Goal: Information Seeking & Learning: Learn about a topic

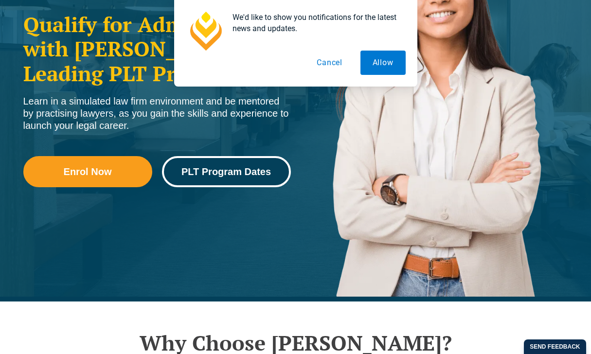
click at [250, 169] on span "PLT Program Dates" at bounding box center [226, 172] width 90 height 10
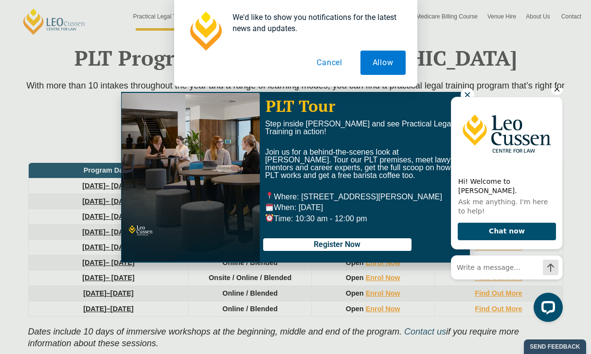
click at [557, 92] on icon "Hide greeting" at bounding box center [557, 89] width 5 height 5
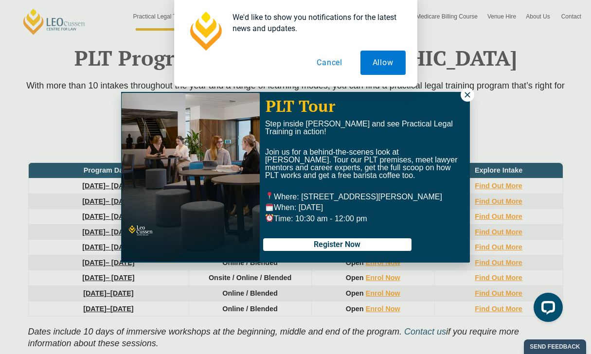
click at [466, 94] on icon at bounding box center [467, 94] width 9 height 9
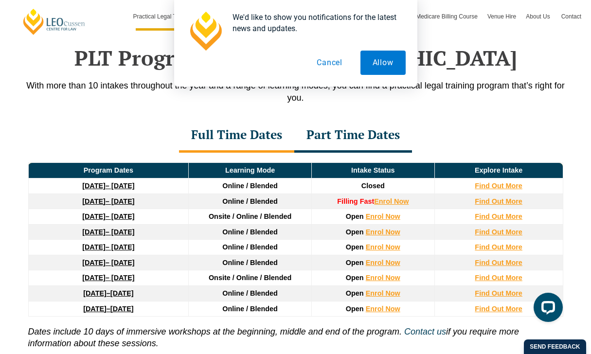
click at [374, 140] on div "Part Time Dates" at bounding box center [353, 136] width 118 height 34
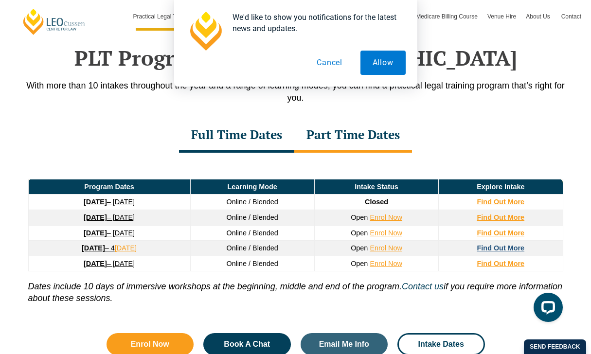
click at [512, 250] on strong "Find Out More" at bounding box center [501, 248] width 48 height 8
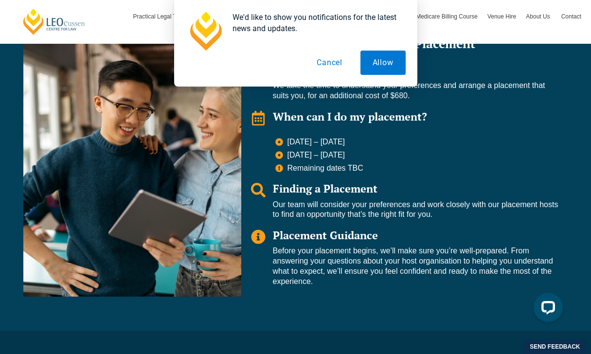
scroll to position [762, 0]
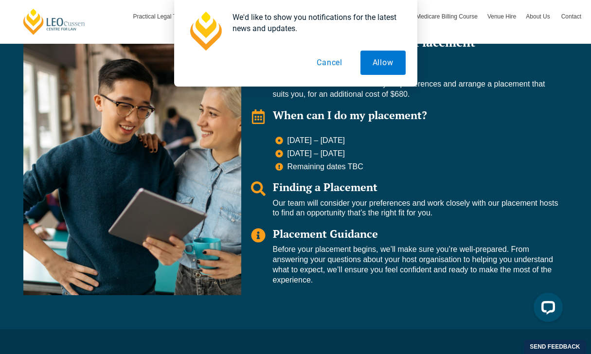
click at [329, 64] on button "Cancel" at bounding box center [330, 63] width 50 height 24
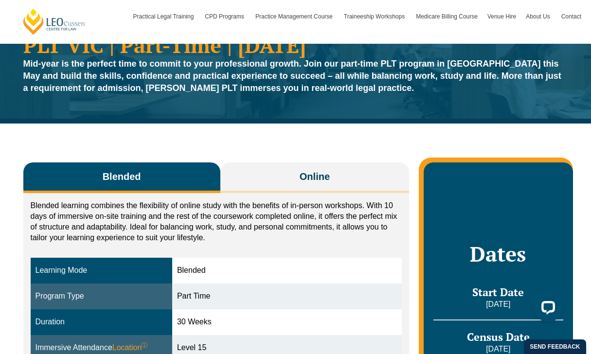
scroll to position [0, 0]
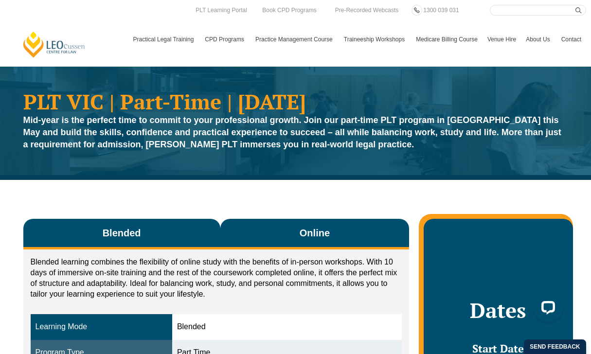
click at [324, 235] on span "Online" at bounding box center [315, 233] width 30 height 14
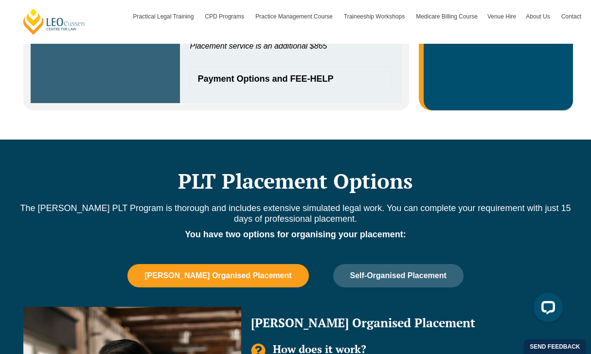
scroll to position [640, 0]
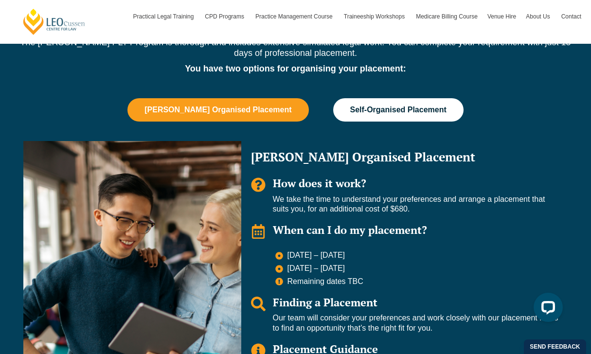
click at [415, 116] on button "Self-Organised Placement" at bounding box center [398, 109] width 130 height 23
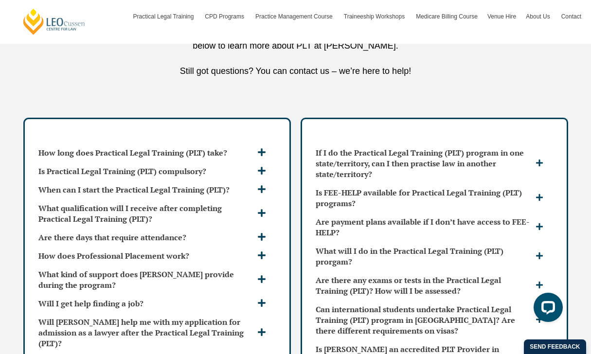
scroll to position [2523, 0]
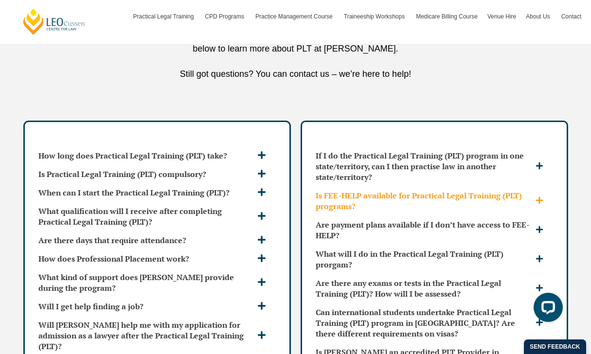
click at [427, 190] on h3 "Is FEE-HELP available for Practical Legal Training (PLT) programs?" at bounding box center [424, 200] width 217 height 21
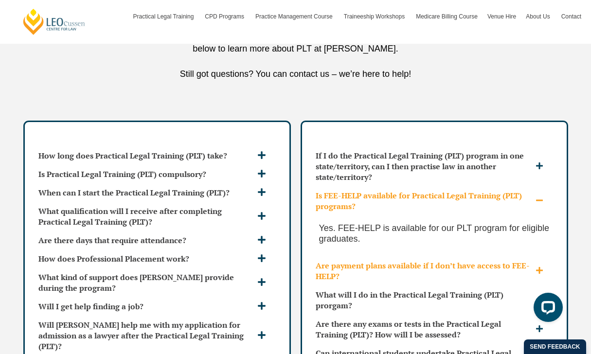
click at [400, 260] on h3 "Are payment plans available if I don’t have access to FEE-HELP?" at bounding box center [424, 270] width 217 height 21
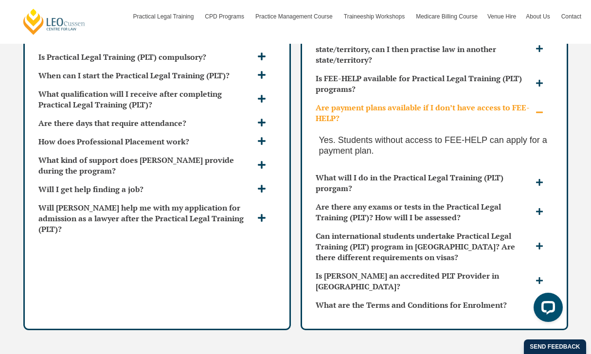
scroll to position [2642, 0]
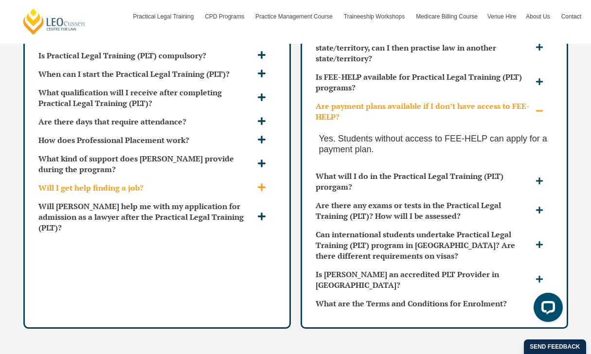
click at [245, 182] on h3 "Will I get help finding a job?" at bounding box center [146, 187] width 216 height 11
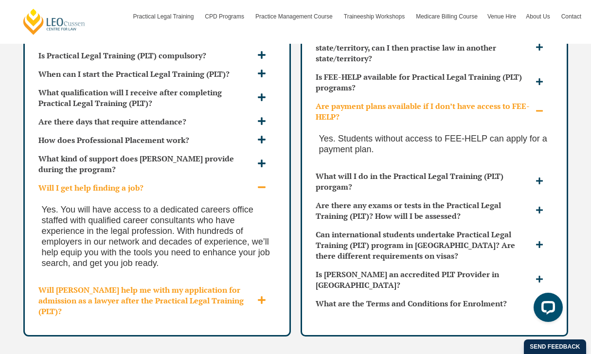
click at [252, 285] on h3 "Will [PERSON_NAME] help me with my application for admission as a lawyer after …" at bounding box center [146, 301] width 216 height 32
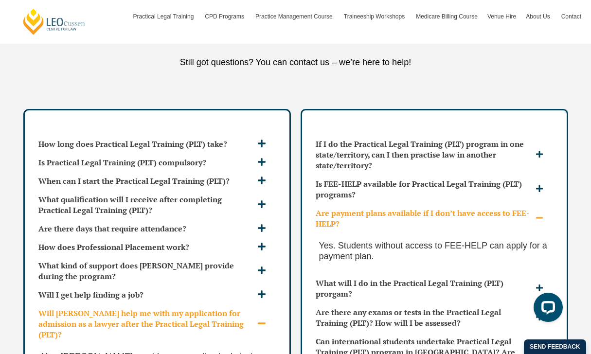
scroll to position [2534, 0]
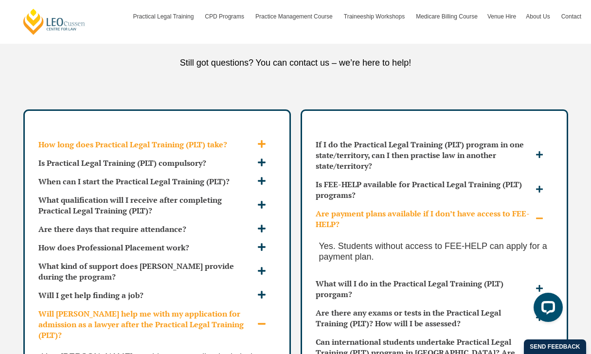
click at [262, 140] on icon at bounding box center [261, 144] width 9 height 9
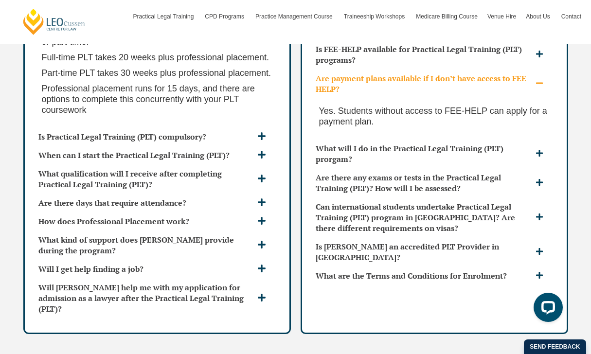
scroll to position [2670, 0]
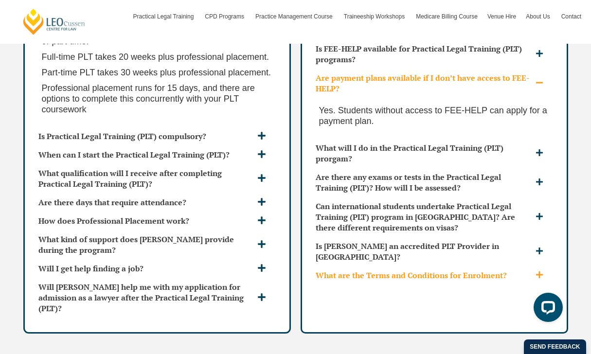
click at [440, 270] on h3 "What are the Terms and Conditions for Enrolment?" at bounding box center [424, 275] width 217 height 11
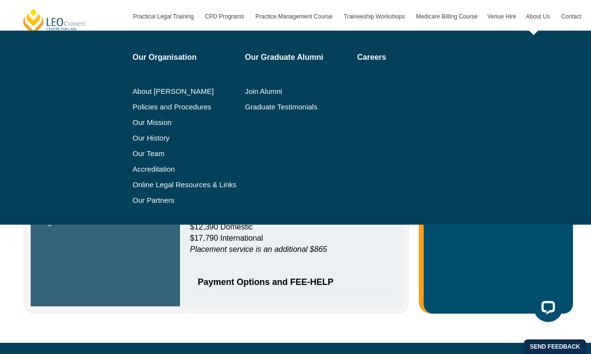
scroll to position [97, 0]
